Goal: Complete application form

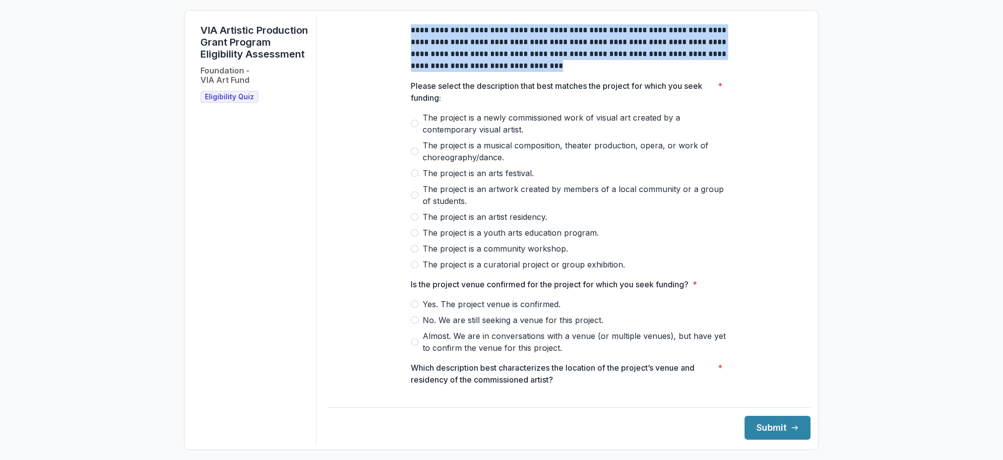
drag, startPoint x: 404, startPoint y: 35, endPoint x: 556, endPoint y: 78, distance: 157.9
click at [556, 78] on div "**********" at bounding box center [569, 363] width 333 height 695
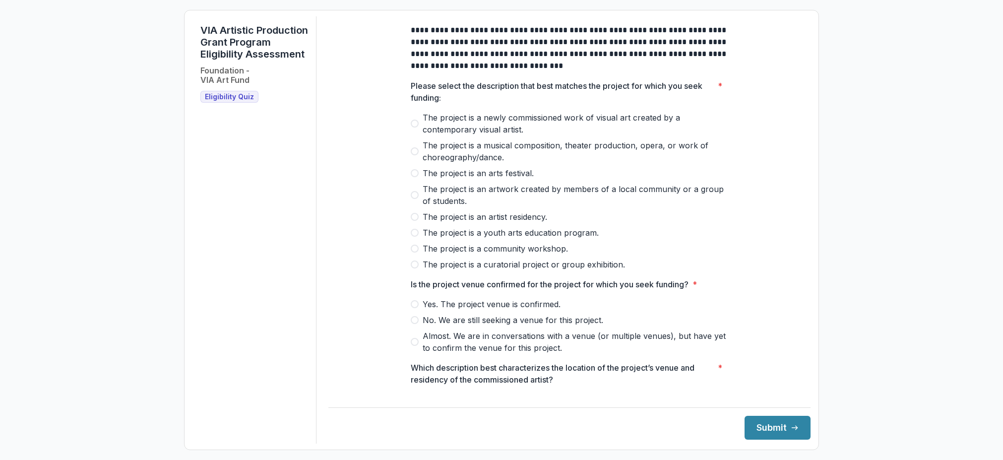
click at [412, 128] on span at bounding box center [415, 124] width 8 height 8
click at [414, 324] on span at bounding box center [415, 320] width 8 height 8
click at [775, 430] on button "Submit" at bounding box center [778, 428] width 66 height 24
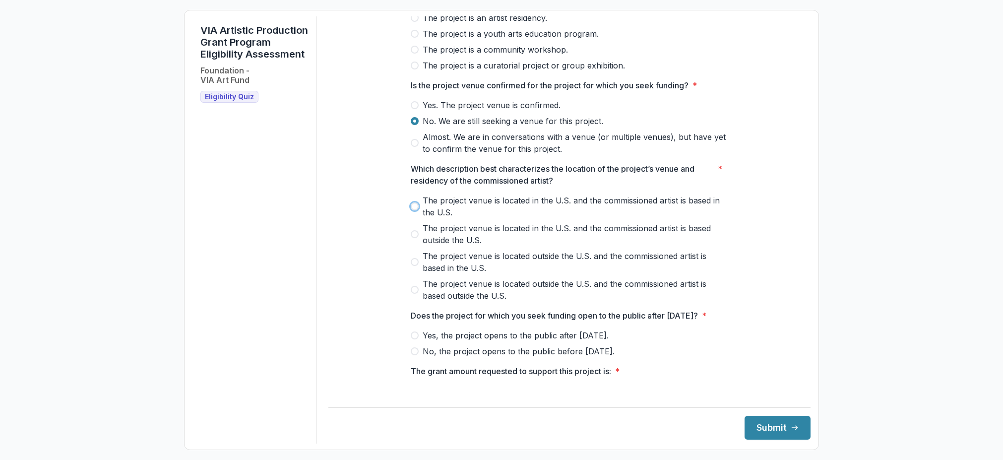
scroll to position [203, 0]
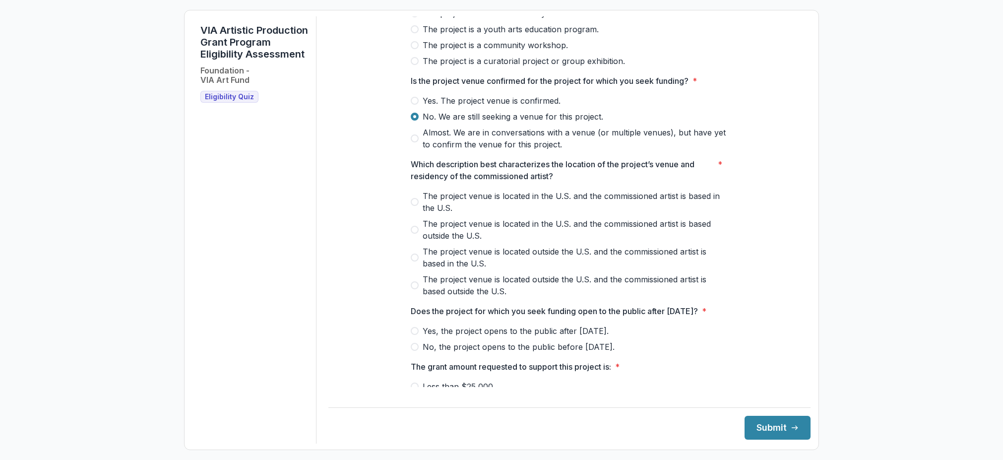
click at [727, 250] on div "The project venue is located in the U.S. and the commissioned artist is based i…" at bounding box center [570, 243] width 318 height 107
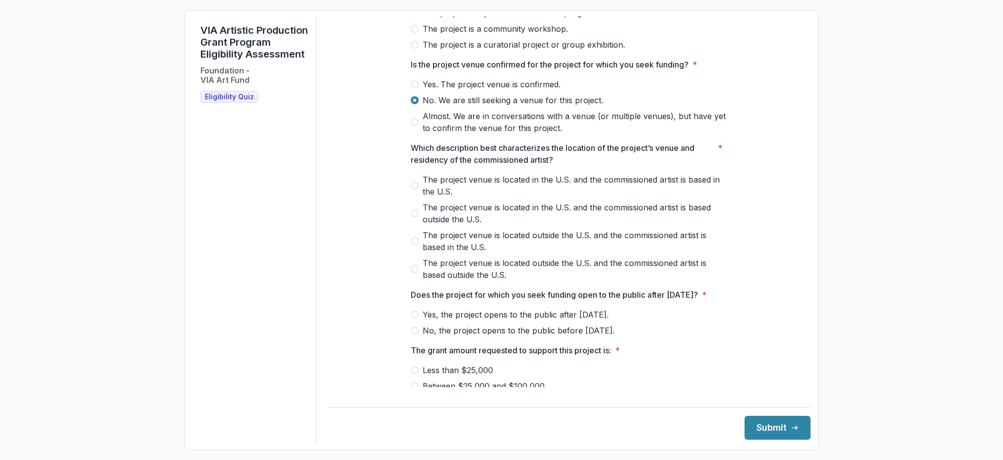
scroll to position [219, 0]
click at [412, 273] on span at bounding box center [415, 270] width 8 height 8
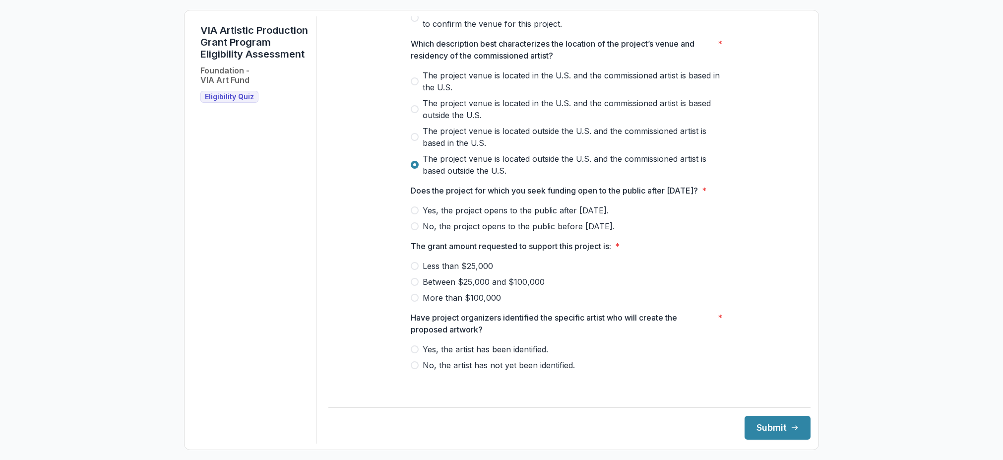
scroll to position [323, 0]
click at [415, 215] on span at bounding box center [415, 211] width 8 height 8
drag, startPoint x: 415, startPoint y: 247, endPoint x: 494, endPoint y: 253, distance: 79.6
click at [415, 231] on span at bounding box center [415, 227] width 8 height 8
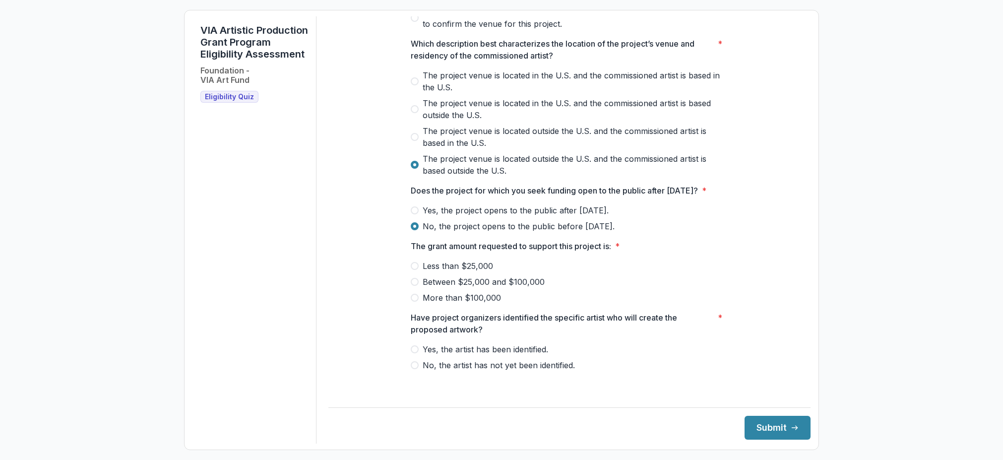
click at [412, 302] on span at bounding box center [415, 298] width 8 height 8
click at [413, 353] on span at bounding box center [415, 349] width 8 height 8
click at [772, 424] on button "Submit" at bounding box center [778, 428] width 66 height 24
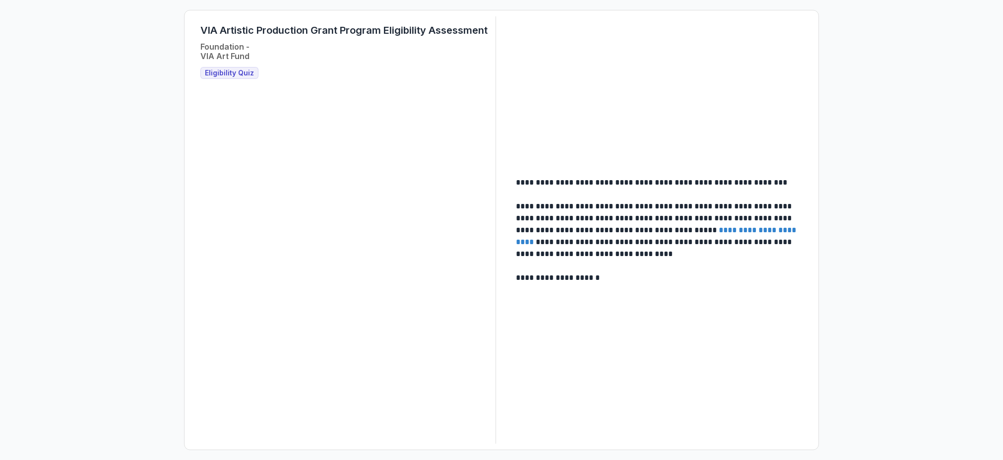
click at [762, 233] on link "**********" at bounding box center [657, 235] width 282 height 19
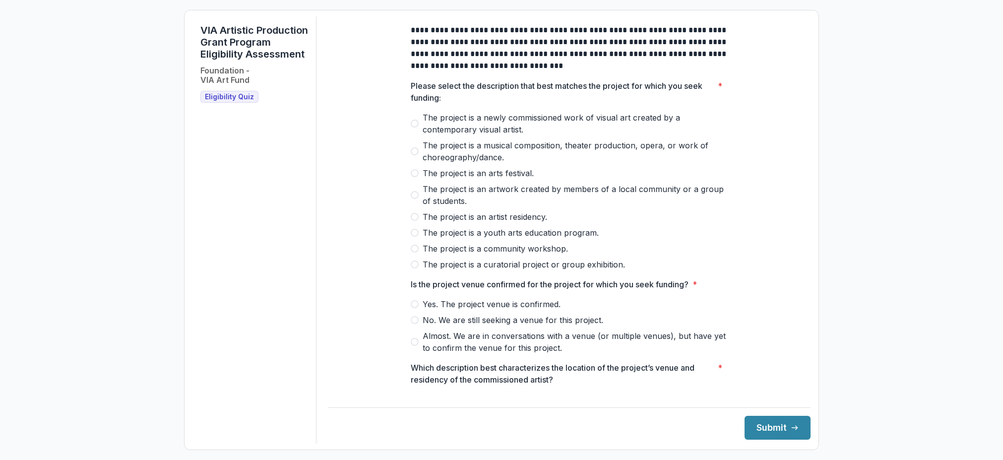
click at [412, 128] on span at bounding box center [415, 124] width 8 height 8
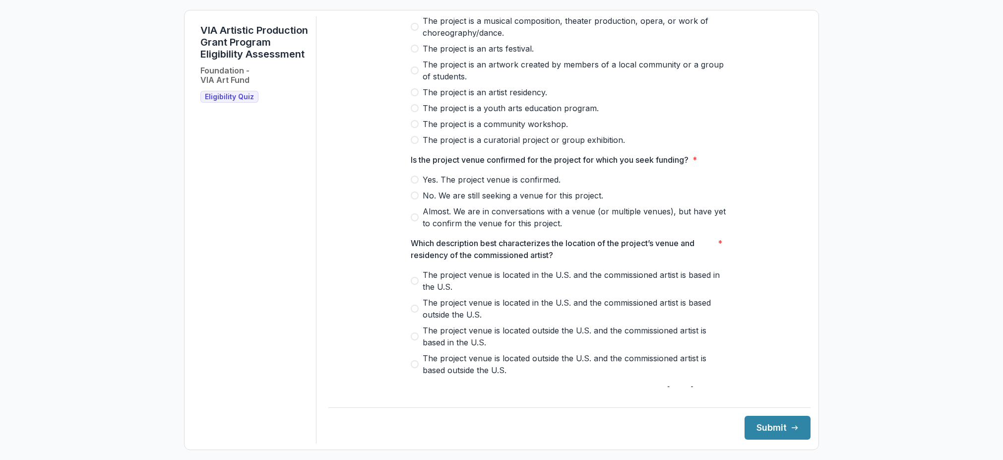
scroll to position [125, 0]
click at [412, 221] on span at bounding box center [415, 217] width 8 height 8
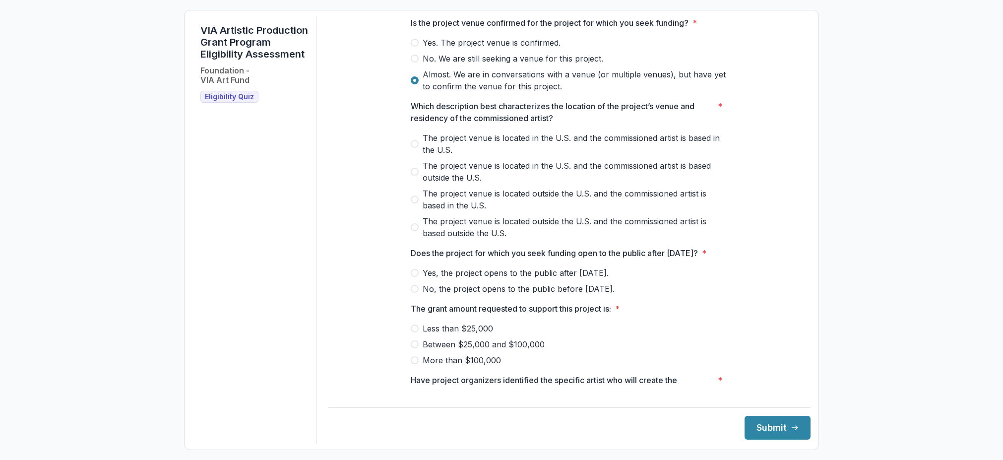
scroll to position [262, 0]
click at [415, 175] on span at bounding box center [415, 171] width 8 height 8
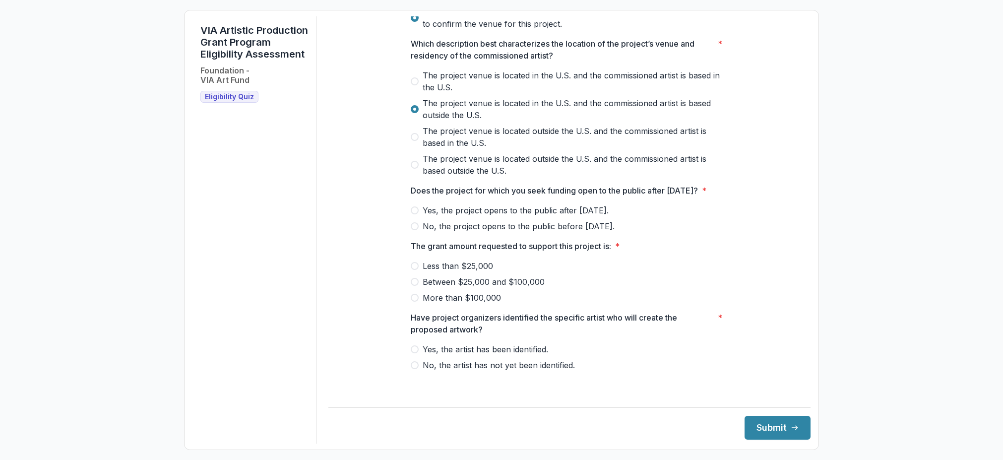
scroll to position [336, 0]
drag, startPoint x: 415, startPoint y: 218, endPoint x: 455, endPoint y: 217, distance: 39.7
click at [415, 214] on span at bounding box center [415, 210] width 8 height 8
click at [415, 286] on span at bounding box center [415, 282] width 8 height 8
click at [414, 353] on span at bounding box center [415, 349] width 8 height 8
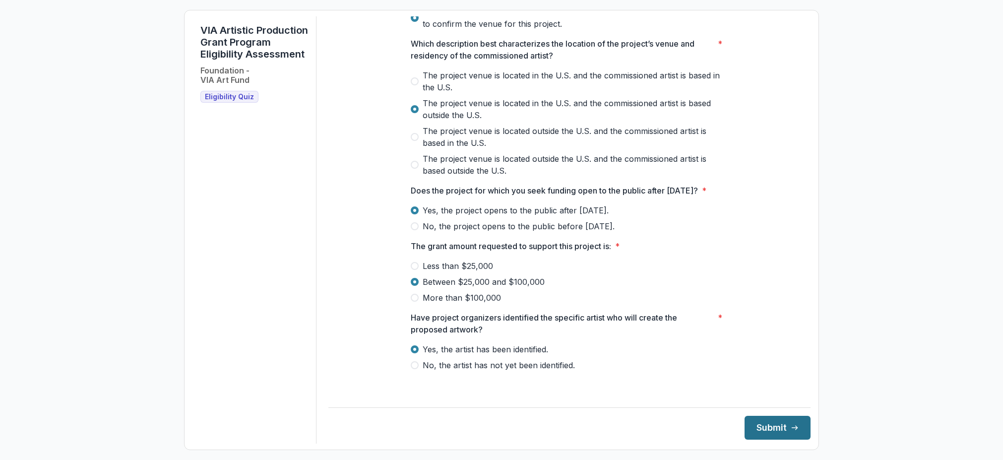
click at [752, 429] on button "Submit" at bounding box center [778, 428] width 66 height 24
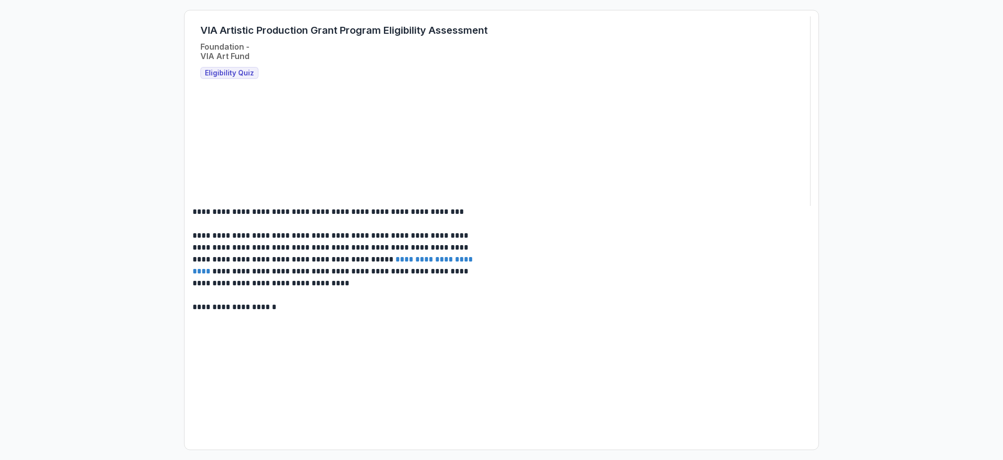
click at [219, 74] on span "Eligibility Quiz" at bounding box center [229, 73] width 49 height 8
